Goal: Transaction & Acquisition: Book appointment/travel/reservation

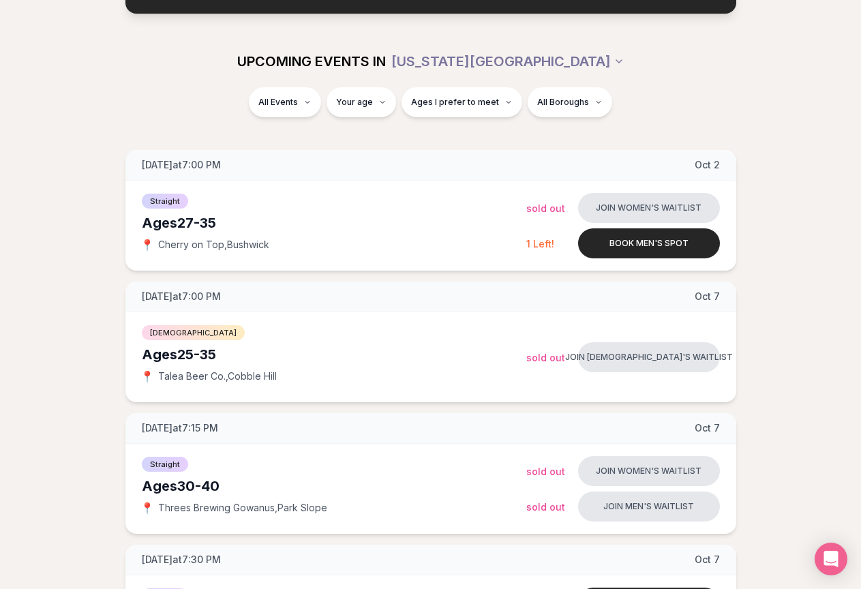
scroll to position [136, 0]
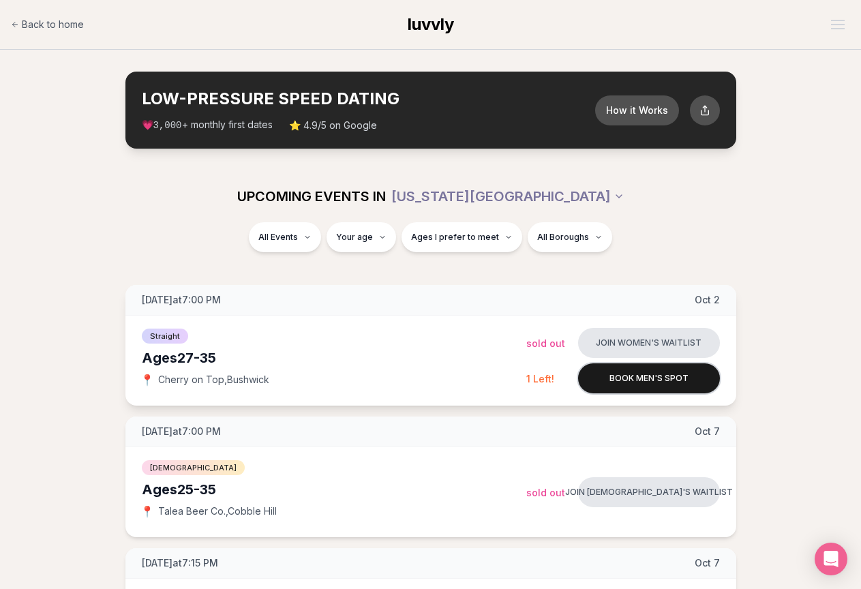
click at [650, 374] on button "Book men's spot" at bounding box center [649, 378] width 142 height 30
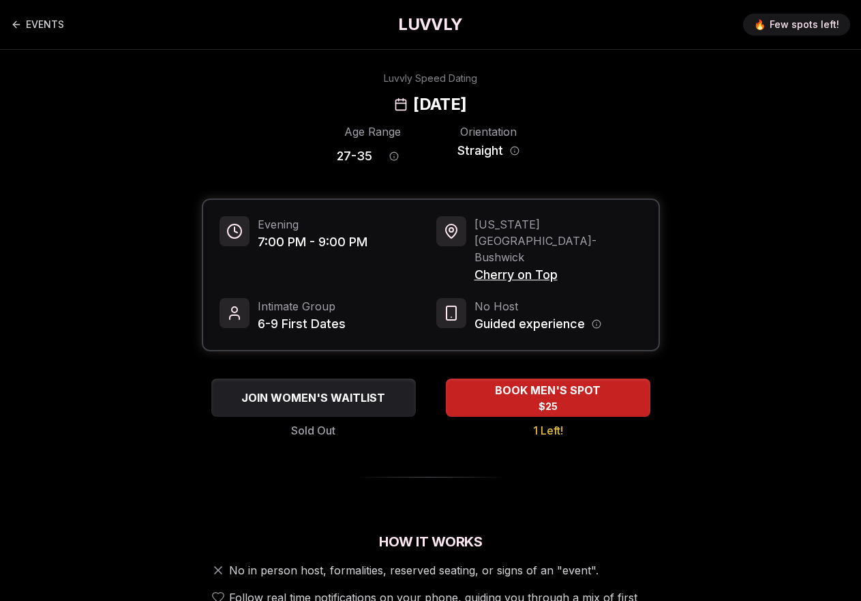
drag, startPoint x: 527, startPoint y: 241, endPoint x: 507, endPoint y: 245, distance: 20.1
click at [507, 265] on span "Cherry on Top" at bounding box center [559, 274] width 168 height 19
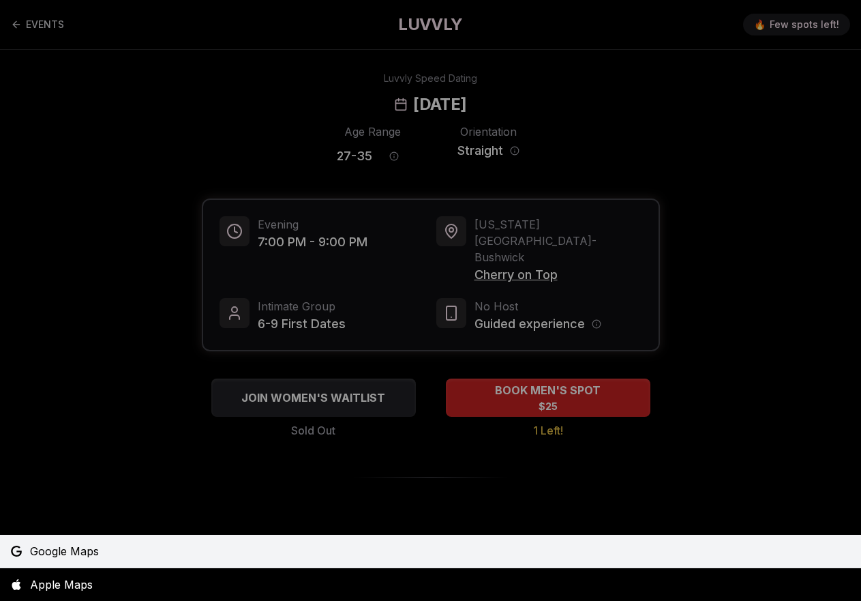
click at [69, 543] on span "Google Maps" at bounding box center [64, 551] width 69 height 16
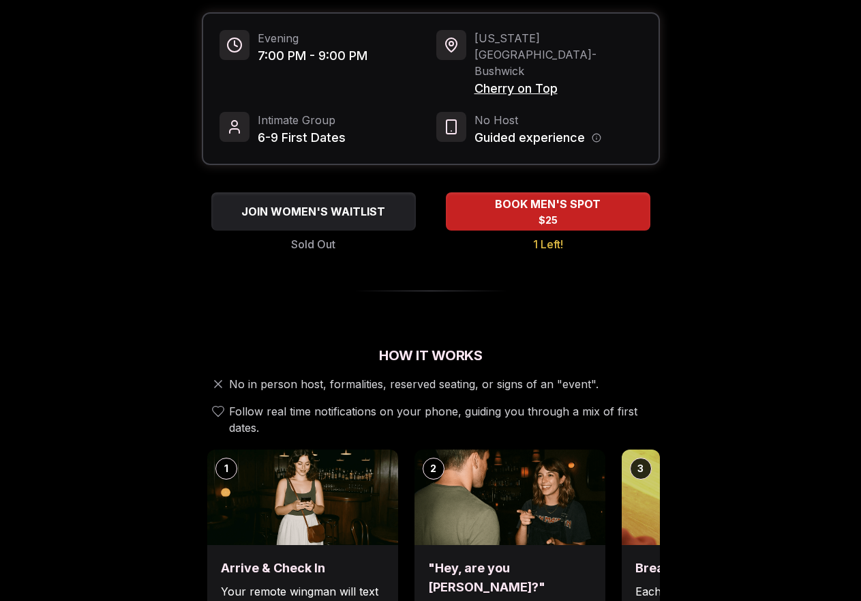
scroll to position [68, 0]
